Goal: Task Accomplishment & Management: Use online tool/utility

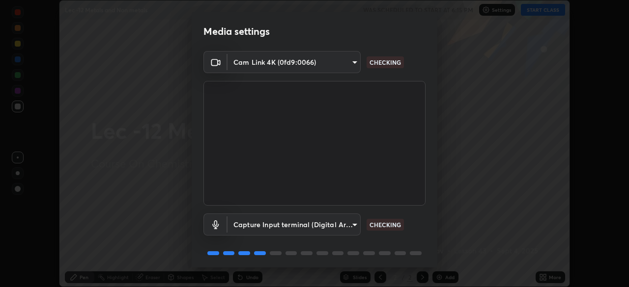
scroll to position [35, 0]
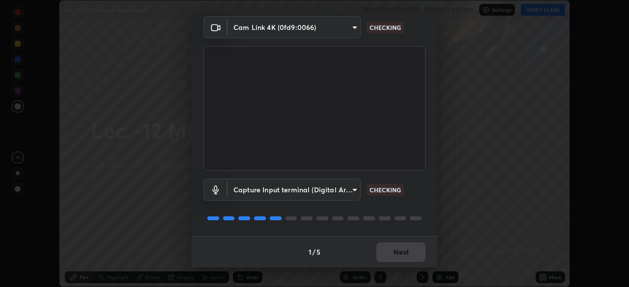
click at [249, 190] on body "Erase all Lec -12 Metals and Non metals WAS SCHEDULED TO START AT 6:15 PM Setti…" at bounding box center [314, 143] width 629 height 287
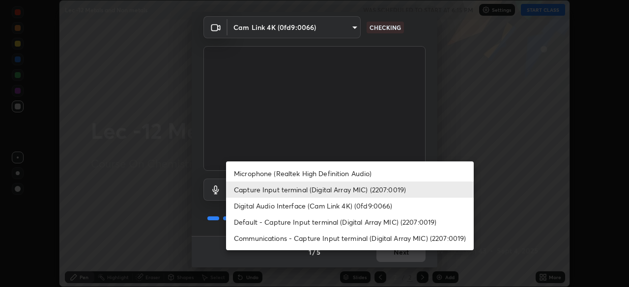
click at [249, 169] on li "Microphone (Realtek High Definition Audio)" at bounding box center [349, 173] width 247 height 16
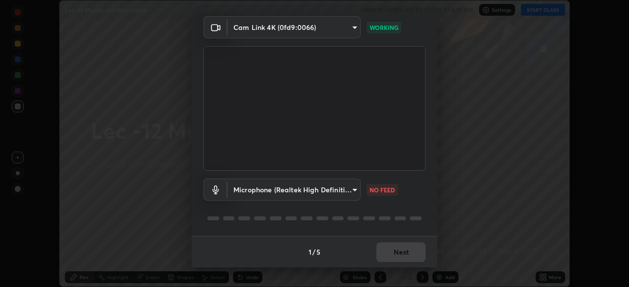
click at [257, 192] on body "Erase all Lec -12 Metals and Non metals WAS SCHEDULED TO START AT 6:15 PM Setti…" at bounding box center [314, 143] width 629 height 287
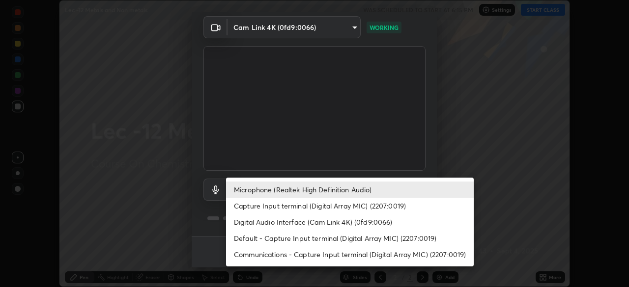
click at [266, 207] on li "Capture Input terminal (Digital Array MIC) (2207:0019)" at bounding box center [349, 206] width 247 height 16
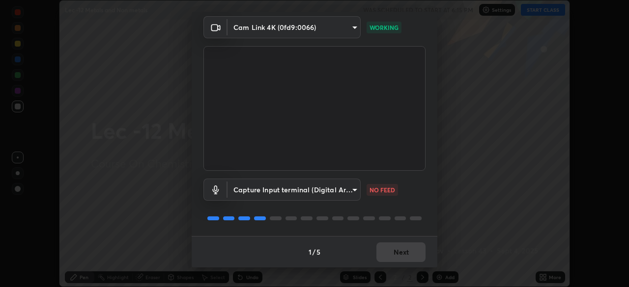
click at [250, 188] on body "Erase all Lec -12 Metals and Non metals WAS SCHEDULED TO START AT 6:15 PM Setti…" at bounding box center [314, 143] width 629 height 287
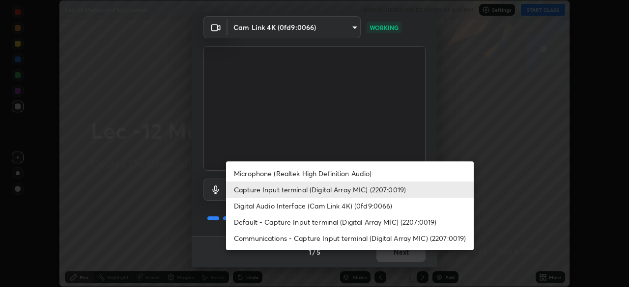
click at [252, 208] on li "Digital Audio Interface (Cam Link 4K) (0fd9:0066)" at bounding box center [349, 206] width 247 height 16
type input "e5c221ffedebe888a6061e70de6bdb8f21638ddeb39e092f096473d684df32be"
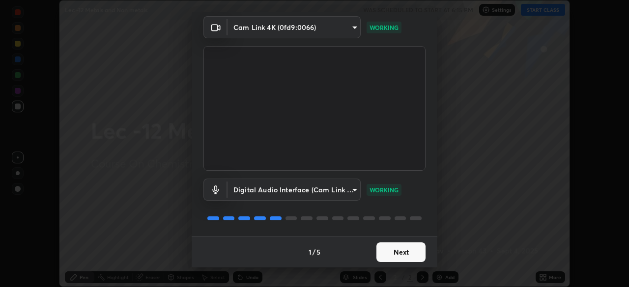
click at [376, 252] on button "Next" at bounding box center [400, 253] width 49 height 20
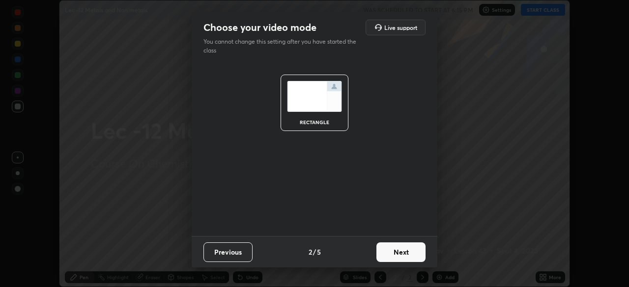
scroll to position [0, 0]
click at [378, 252] on button "Next" at bounding box center [400, 253] width 49 height 20
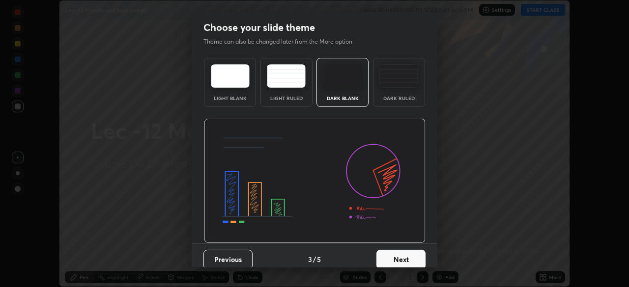
click at [378, 258] on button "Next" at bounding box center [400, 260] width 49 height 20
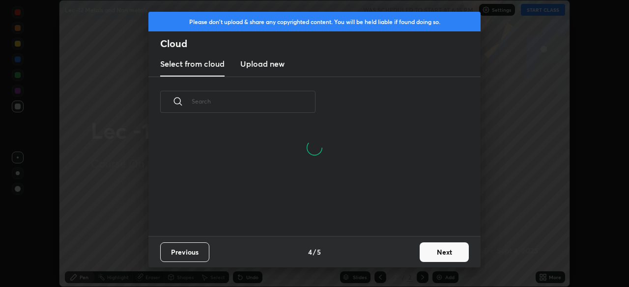
click at [423, 253] on button "Next" at bounding box center [443, 253] width 49 height 20
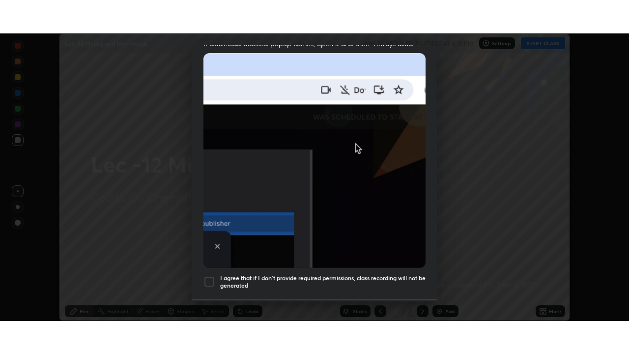
scroll to position [235, 0]
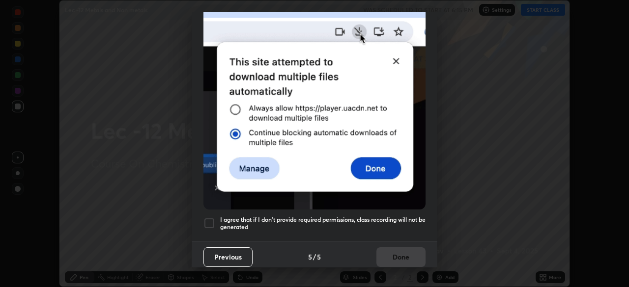
click at [207, 218] on div at bounding box center [209, 224] width 12 height 12
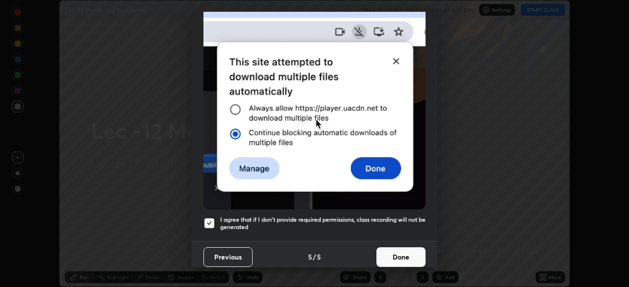
click at [401, 255] on button "Done" at bounding box center [400, 257] width 49 height 20
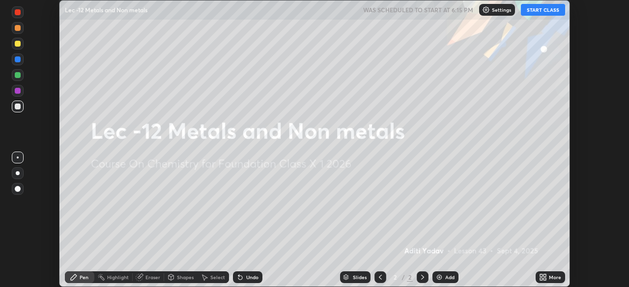
click at [539, 12] on button "START CLASS" at bounding box center [543, 10] width 44 height 12
click at [543, 279] on icon at bounding box center [544, 279] width 2 height 2
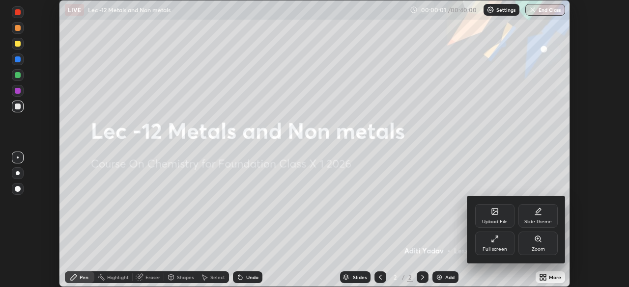
click at [481, 237] on div "Full screen" at bounding box center [494, 244] width 39 height 24
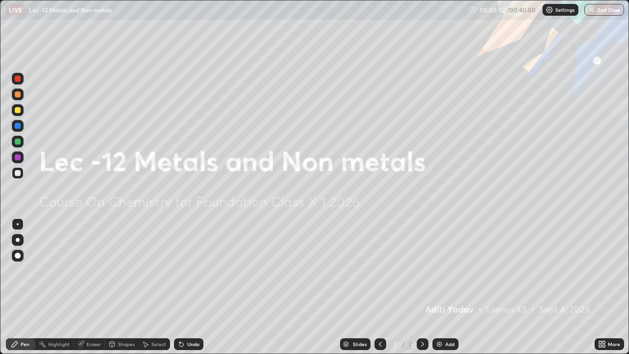
scroll to position [354, 629]
click at [447, 287] on div "Add" at bounding box center [445, 344] width 26 height 12
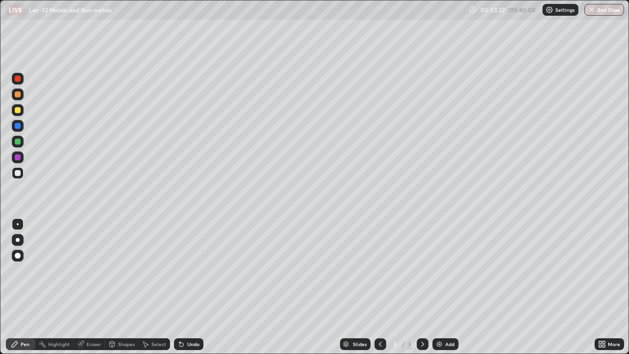
click at [20, 175] on div at bounding box center [18, 173] width 6 height 6
click at [18, 142] on div at bounding box center [18, 141] width 6 height 6
click at [18, 126] on div at bounding box center [18, 126] width 6 height 6
click at [15, 110] on div at bounding box center [18, 110] width 6 height 6
click at [15, 159] on div at bounding box center [18, 157] width 12 height 12
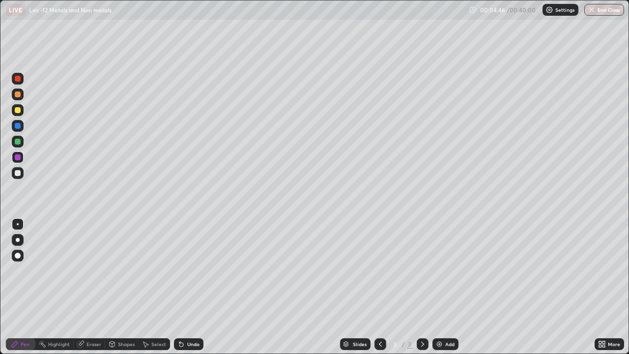
click at [20, 141] on div at bounding box center [18, 141] width 6 height 6
click at [17, 109] on div at bounding box center [18, 110] width 6 height 6
click at [16, 143] on div at bounding box center [18, 141] width 6 height 6
click at [439, 287] on div "Add" at bounding box center [445, 344] width 26 height 12
click at [17, 173] on div at bounding box center [18, 173] width 6 height 6
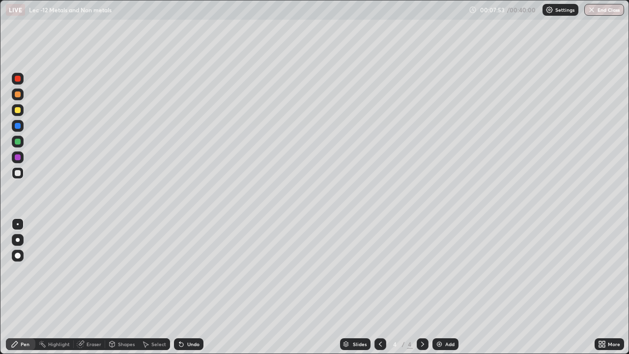
click at [18, 143] on div at bounding box center [18, 141] width 6 height 6
click at [16, 126] on div at bounding box center [18, 126] width 6 height 6
click at [17, 110] on div at bounding box center [18, 110] width 6 height 6
click at [15, 95] on div at bounding box center [18, 94] width 6 height 6
click at [16, 108] on div at bounding box center [18, 110] width 6 height 6
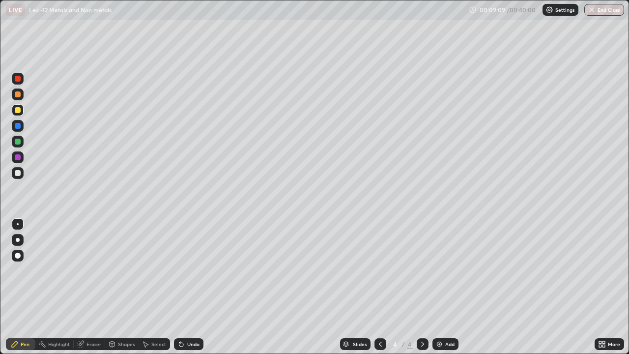
click at [18, 172] on div at bounding box center [18, 173] width 6 height 6
click at [17, 157] on div at bounding box center [18, 157] width 6 height 6
click at [16, 174] on div at bounding box center [18, 173] width 6 height 6
click at [17, 128] on div at bounding box center [18, 126] width 6 height 6
click at [20, 111] on div at bounding box center [18, 110] width 6 height 6
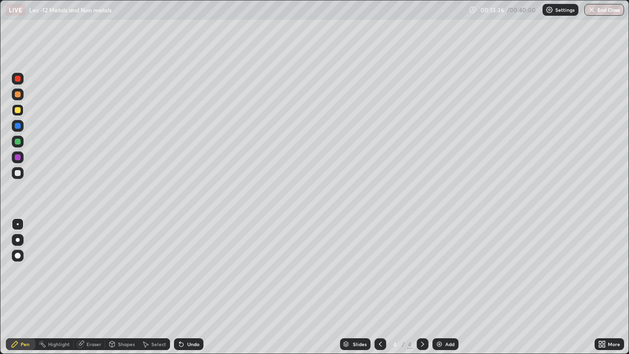
click at [18, 144] on div at bounding box center [18, 141] width 6 height 6
click at [17, 177] on div at bounding box center [18, 173] width 12 height 12
click at [18, 141] on div at bounding box center [18, 141] width 6 height 6
click at [16, 175] on div at bounding box center [18, 173] width 6 height 6
click at [20, 160] on div at bounding box center [18, 157] width 12 height 12
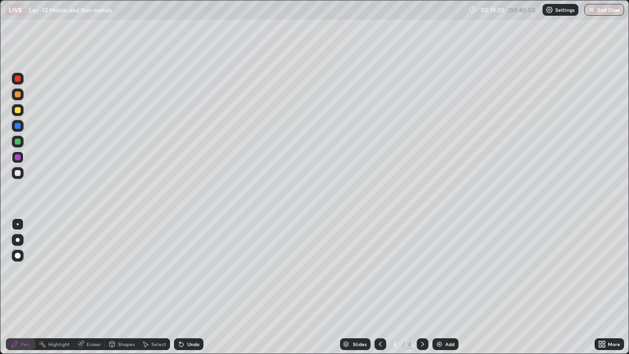
click at [436, 287] on img at bounding box center [439, 344] width 8 height 8
click at [17, 174] on div at bounding box center [18, 173] width 6 height 6
click at [18, 173] on div at bounding box center [18, 173] width 6 height 6
click at [18, 157] on div at bounding box center [18, 157] width 6 height 6
click at [17, 174] on div at bounding box center [18, 173] width 6 height 6
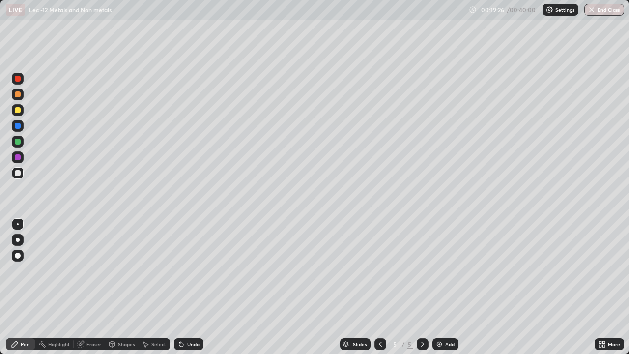
click at [16, 147] on div at bounding box center [18, 142] width 12 height 16
click at [17, 173] on div at bounding box center [18, 173] width 6 height 6
click at [17, 161] on div at bounding box center [18, 157] width 12 height 12
click at [15, 142] on div at bounding box center [18, 141] width 6 height 6
click at [16, 124] on div at bounding box center [18, 126] width 6 height 6
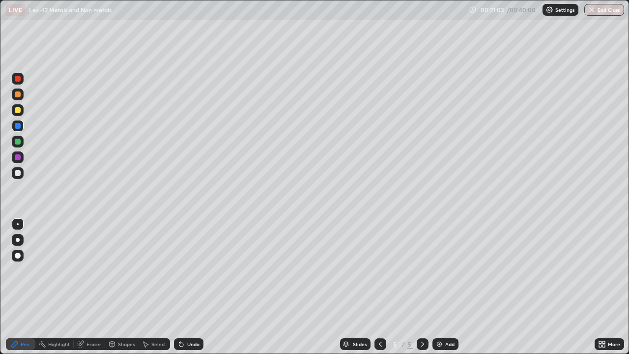
click at [17, 158] on div at bounding box center [18, 157] width 6 height 6
click at [439, 287] on img at bounding box center [439, 344] width 8 height 8
click at [20, 174] on div at bounding box center [18, 173] width 6 height 6
click at [14, 159] on div at bounding box center [18, 157] width 12 height 12
click at [18, 147] on div at bounding box center [18, 142] width 12 height 16
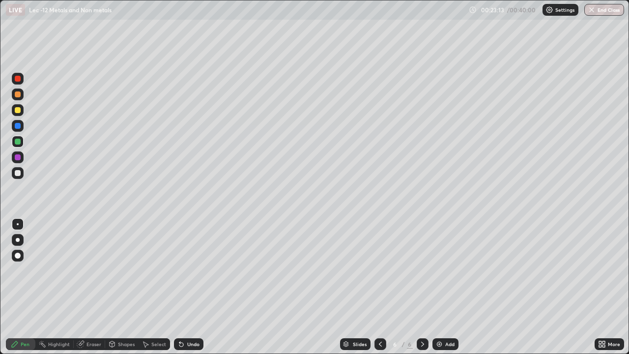
click at [14, 158] on div at bounding box center [18, 157] width 12 height 12
click at [17, 128] on div at bounding box center [18, 126] width 6 height 6
click at [18, 171] on div at bounding box center [18, 173] width 6 height 6
click at [17, 108] on div at bounding box center [18, 110] width 6 height 6
click at [20, 98] on div at bounding box center [18, 94] width 12 height 12
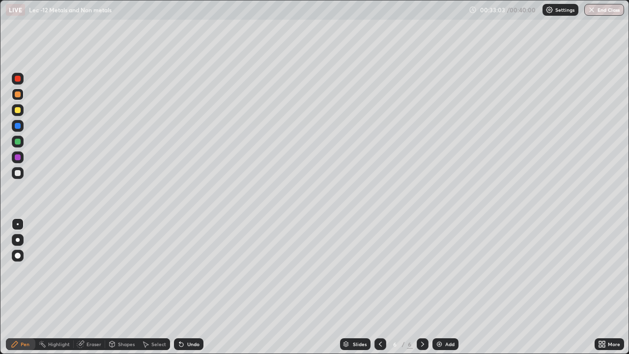
click at [610, 9] on button "End Class" at bounding box center [604, 10] width 40 height 12
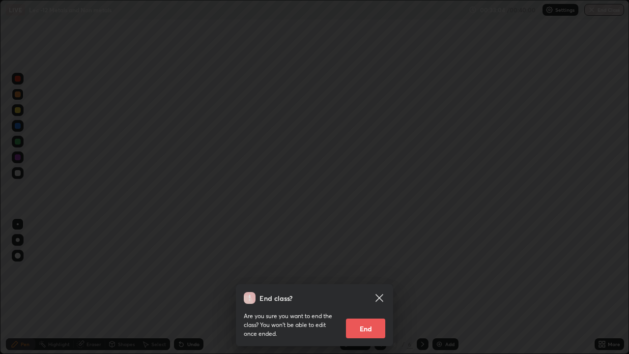
click at [374, 287] on button "End" at bounding box center [365, 328] width 39 height 20
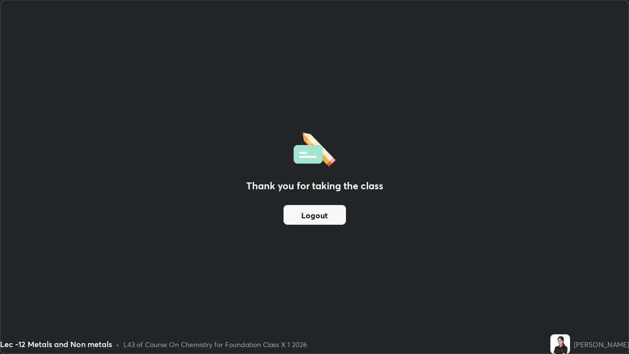
click at [317, 216] on button "Logout" at bounding box center [314, 215] width 62 height 20
